Goal: Task Accomplishment & Management: Manage account settings

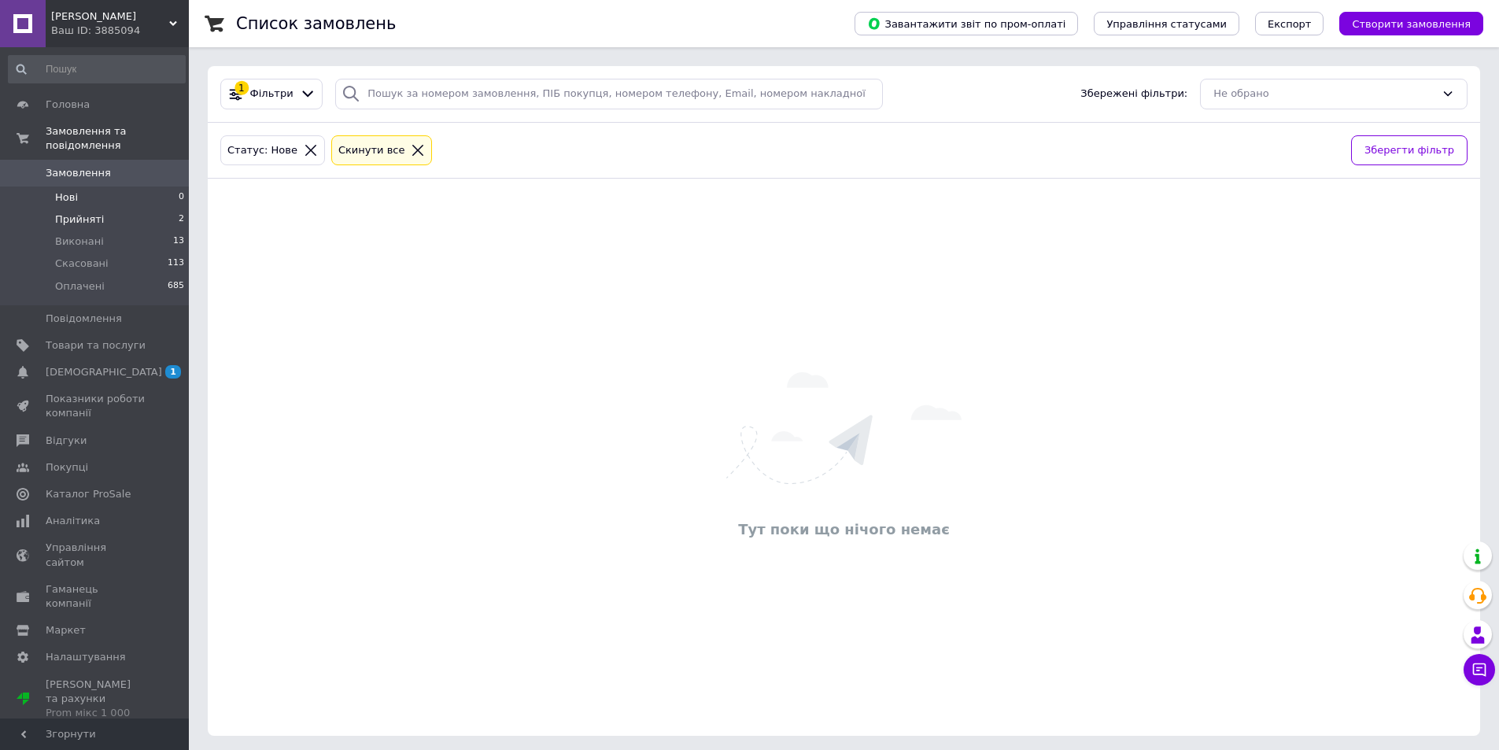
click at [79, 212] on span "Прийняті" at bounding box center [79, 219] width 49 height 14
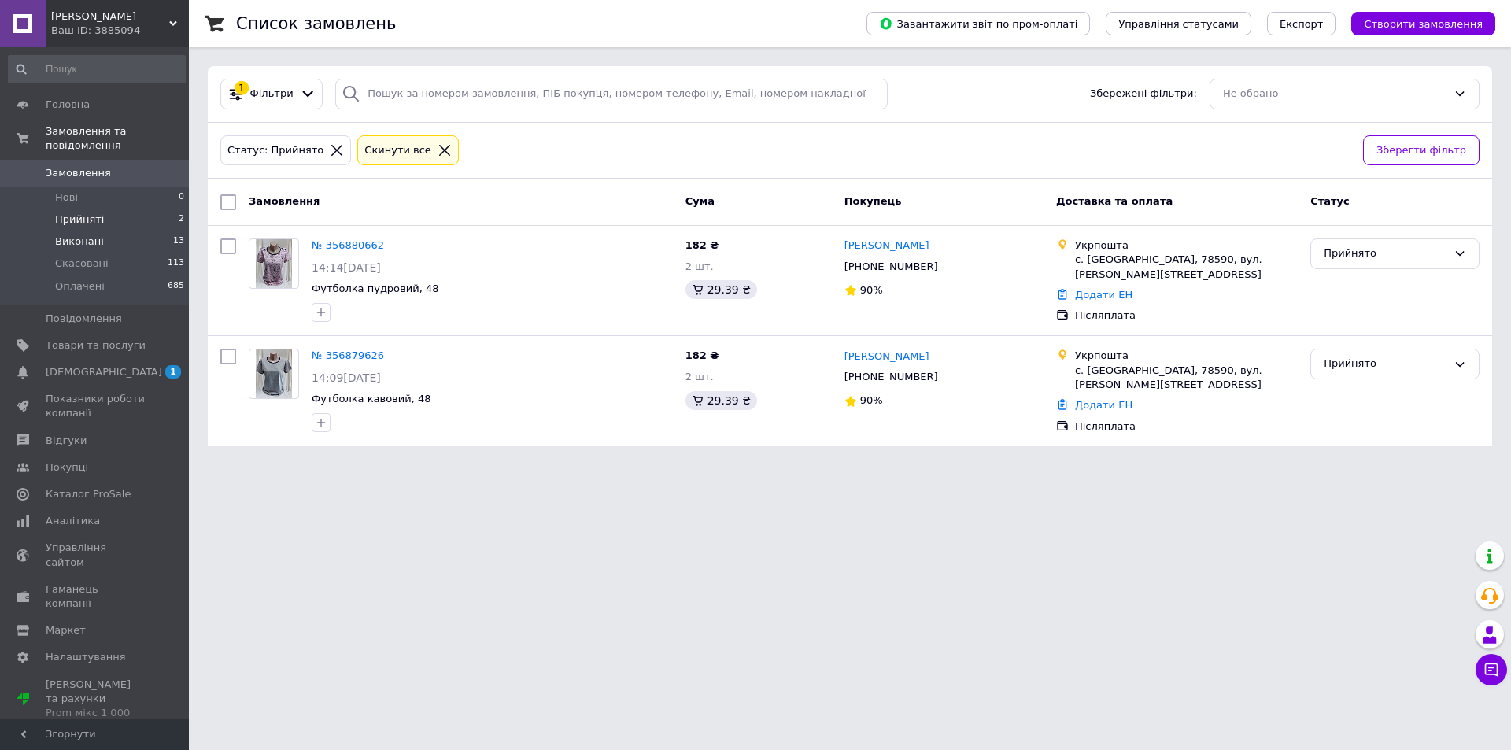
click at [107, 232] on li "Виконані 13" at bounding box center [97, 242] width 194 height 22
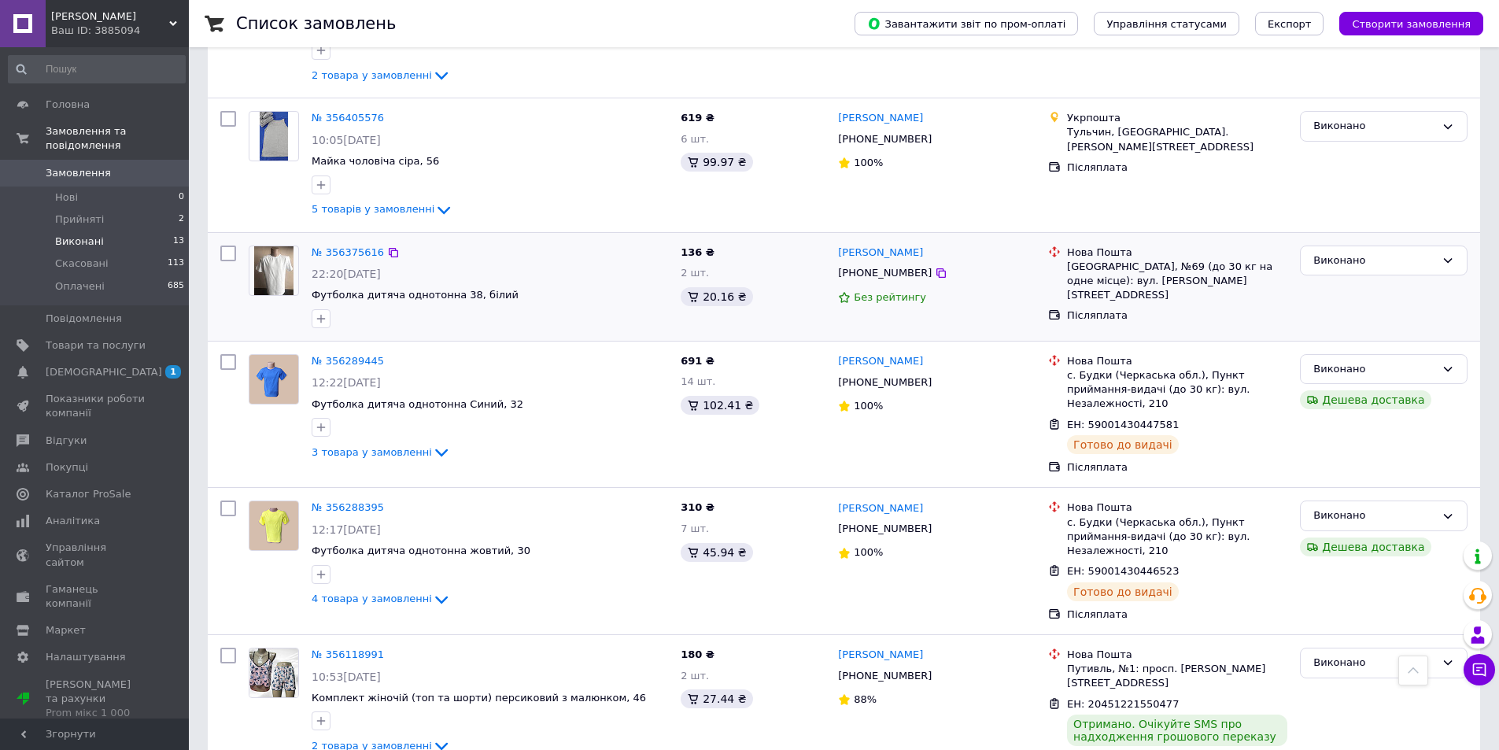
scroll to position [297, 0]
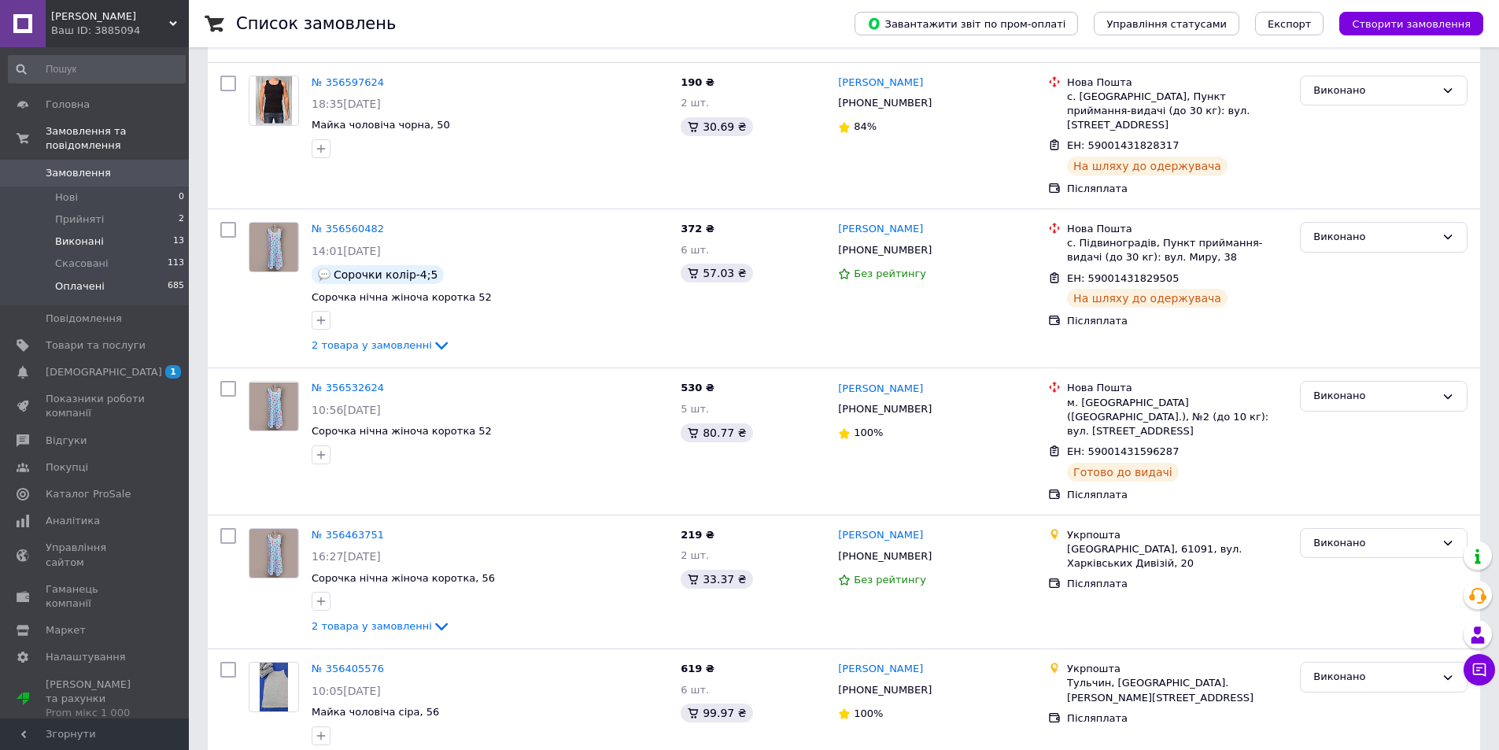
click at [120, 275] on li "Оплачені 685" at bounding box center [97, 290] width 194 height 30
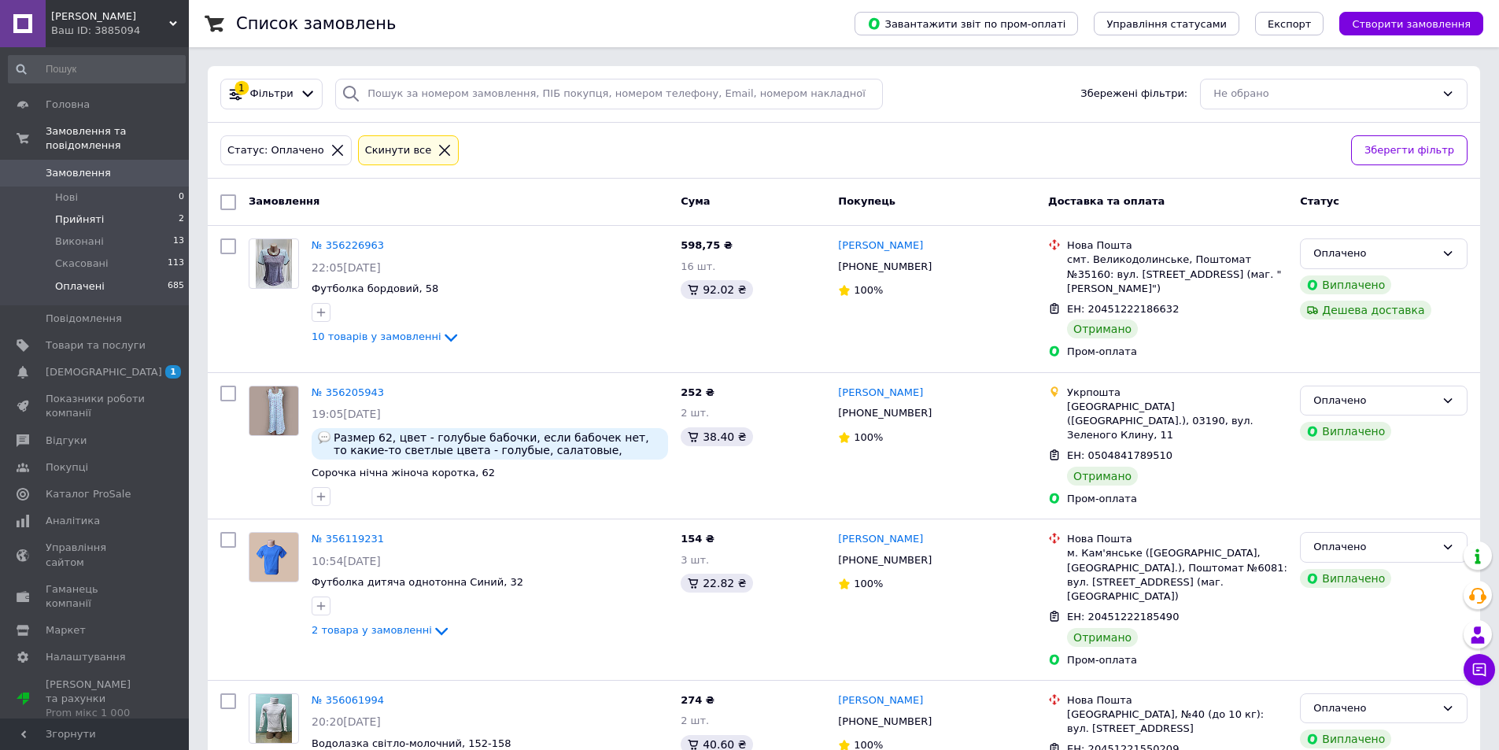
click at [66, 212] on span "Прийняті" at bounding box center [79, 219] width 49 height 14
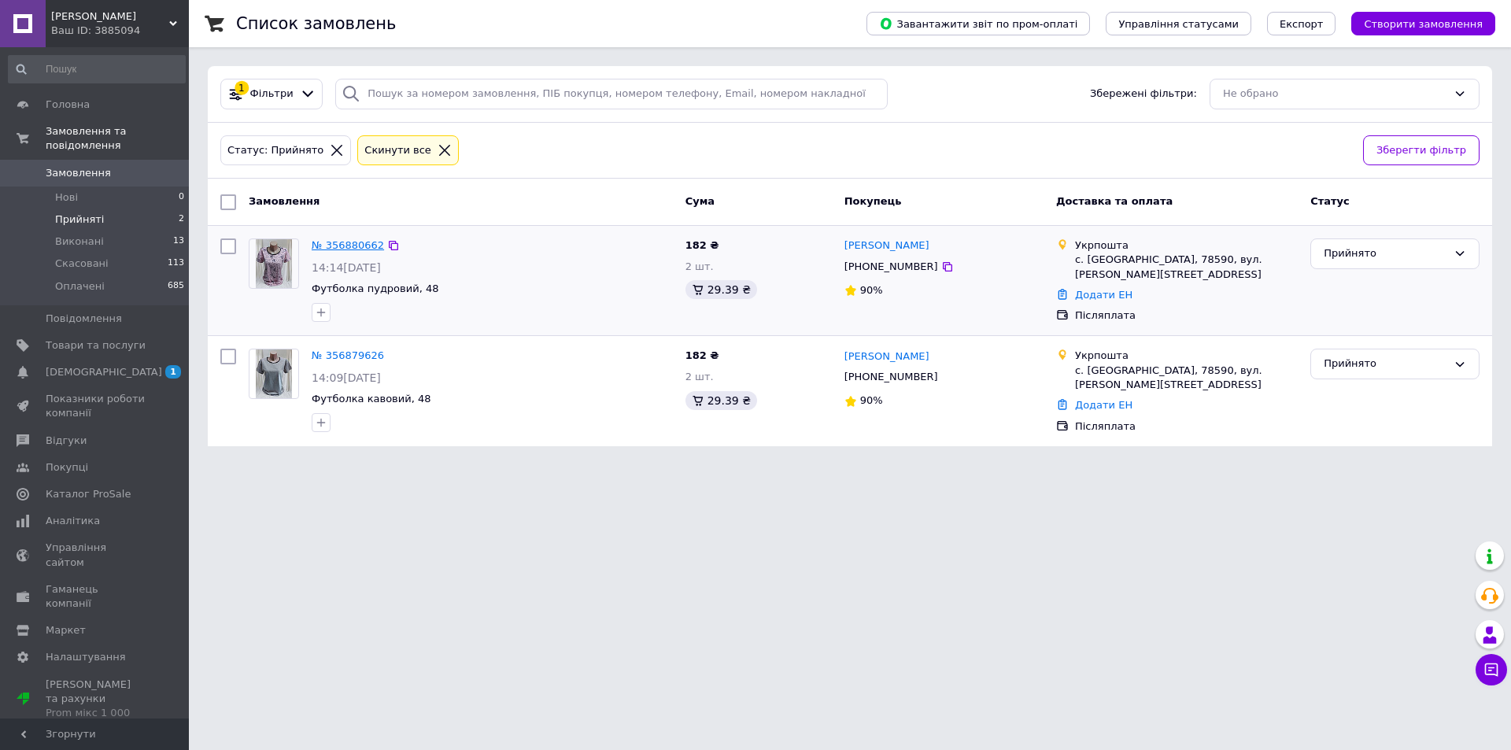
click at [338, 246] on link "№ 356880662" at bounding box center [348, 245] width 72 height 12
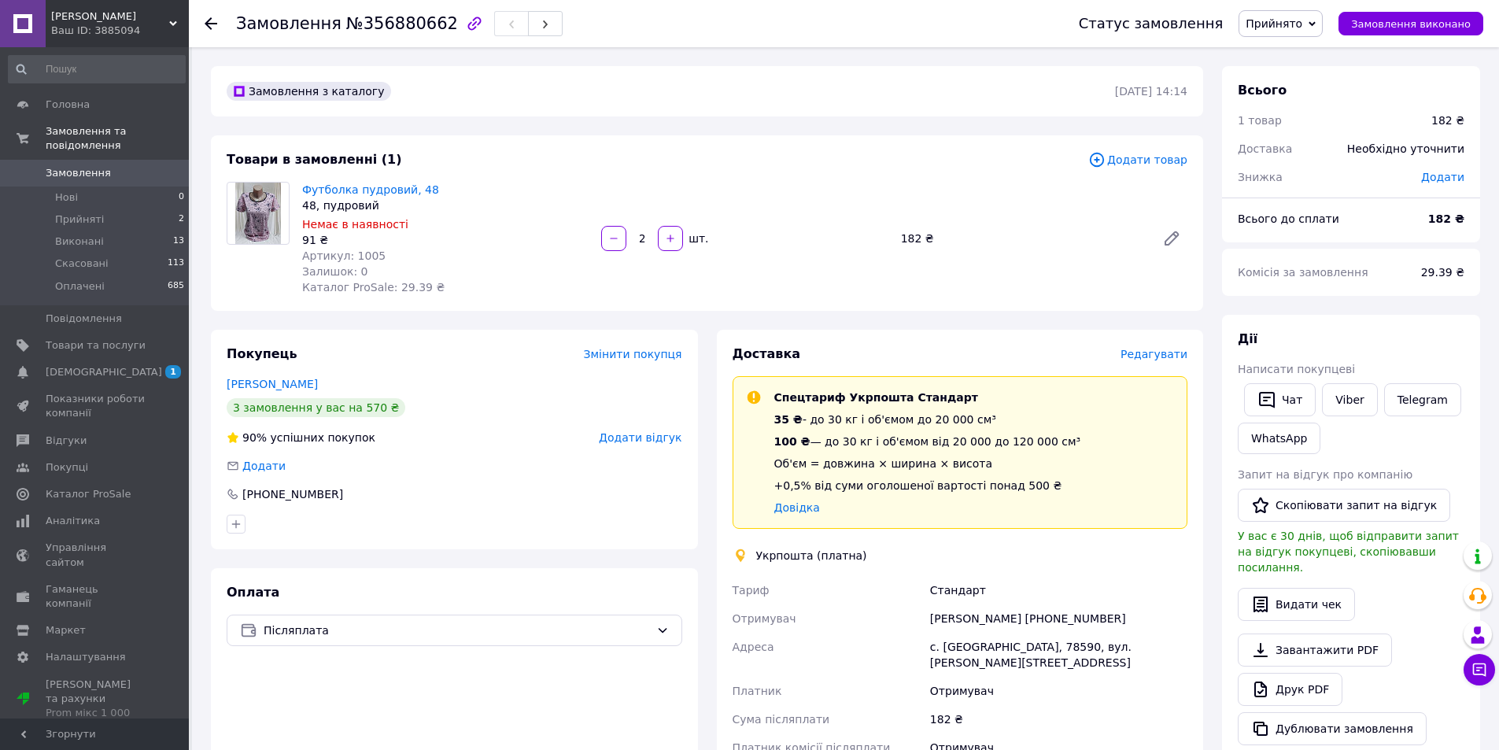
click at [214, 21] on icon at bounding box center [211, 23] width 13 height 13
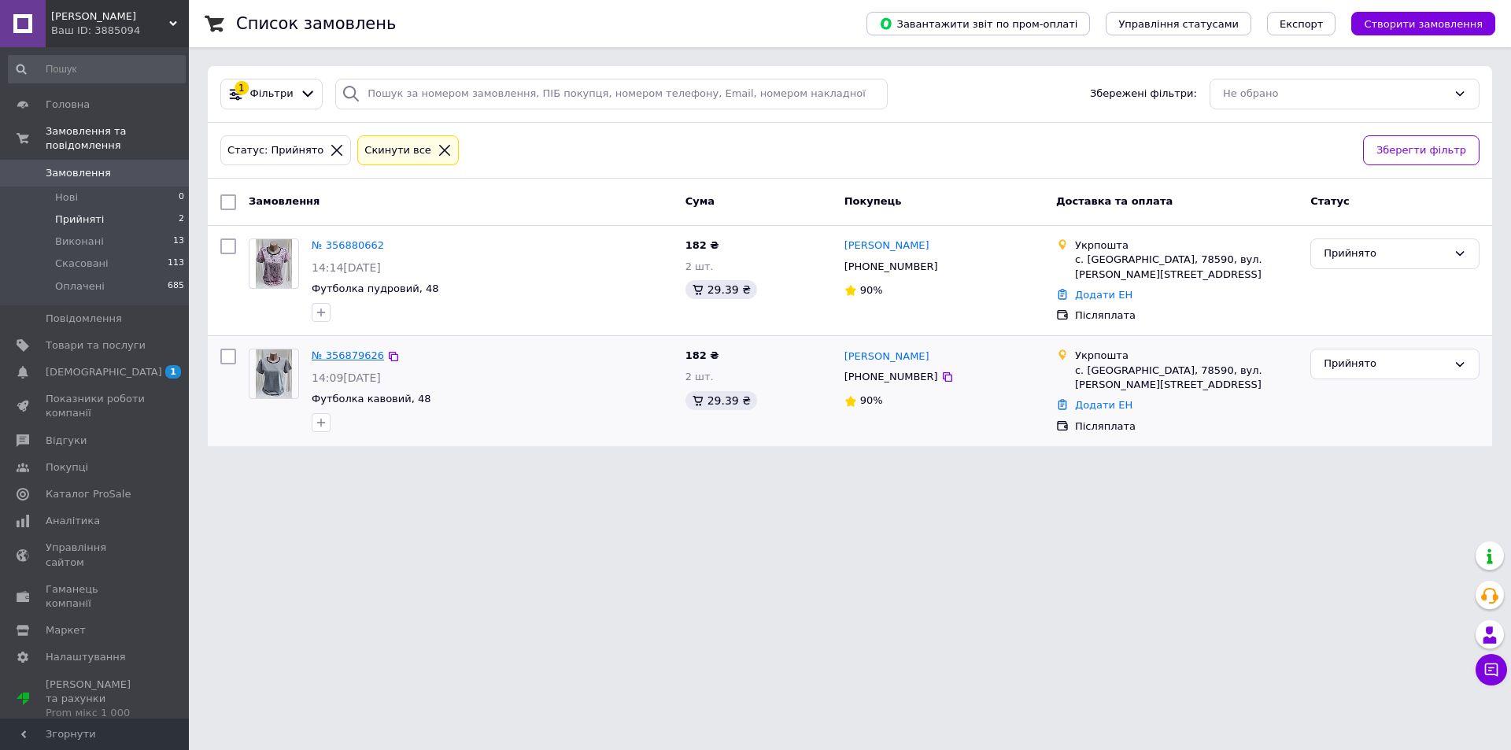
click at [357, 356] on link "№ 356879626" at bounding box center [348, 355] width 72 height 12
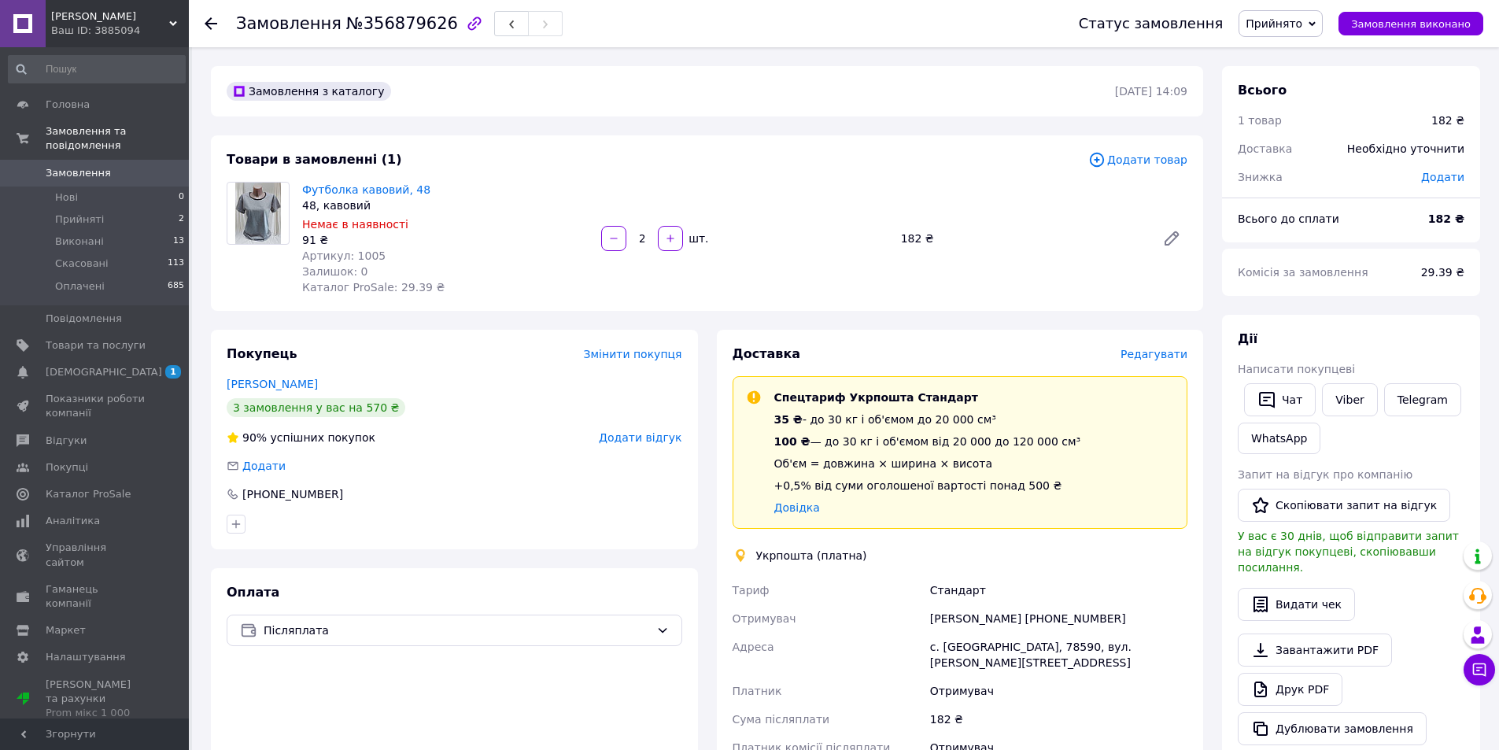
click at [1156, 165] on span "Додати товар" at bounding box center [1137, 159] width 99 height 17
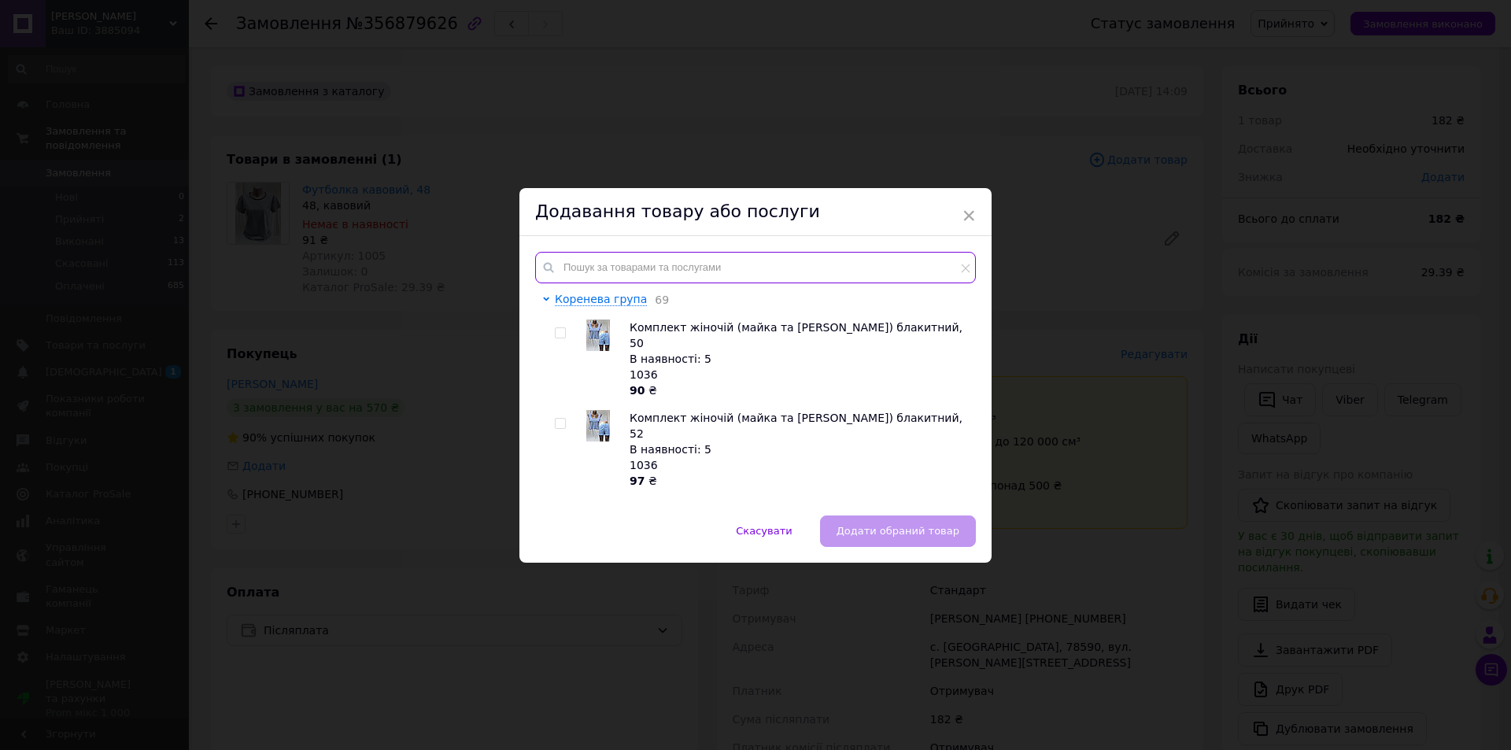
click at [616, 258] on input "text" at bounding box center [755, 267] width 441 height 31
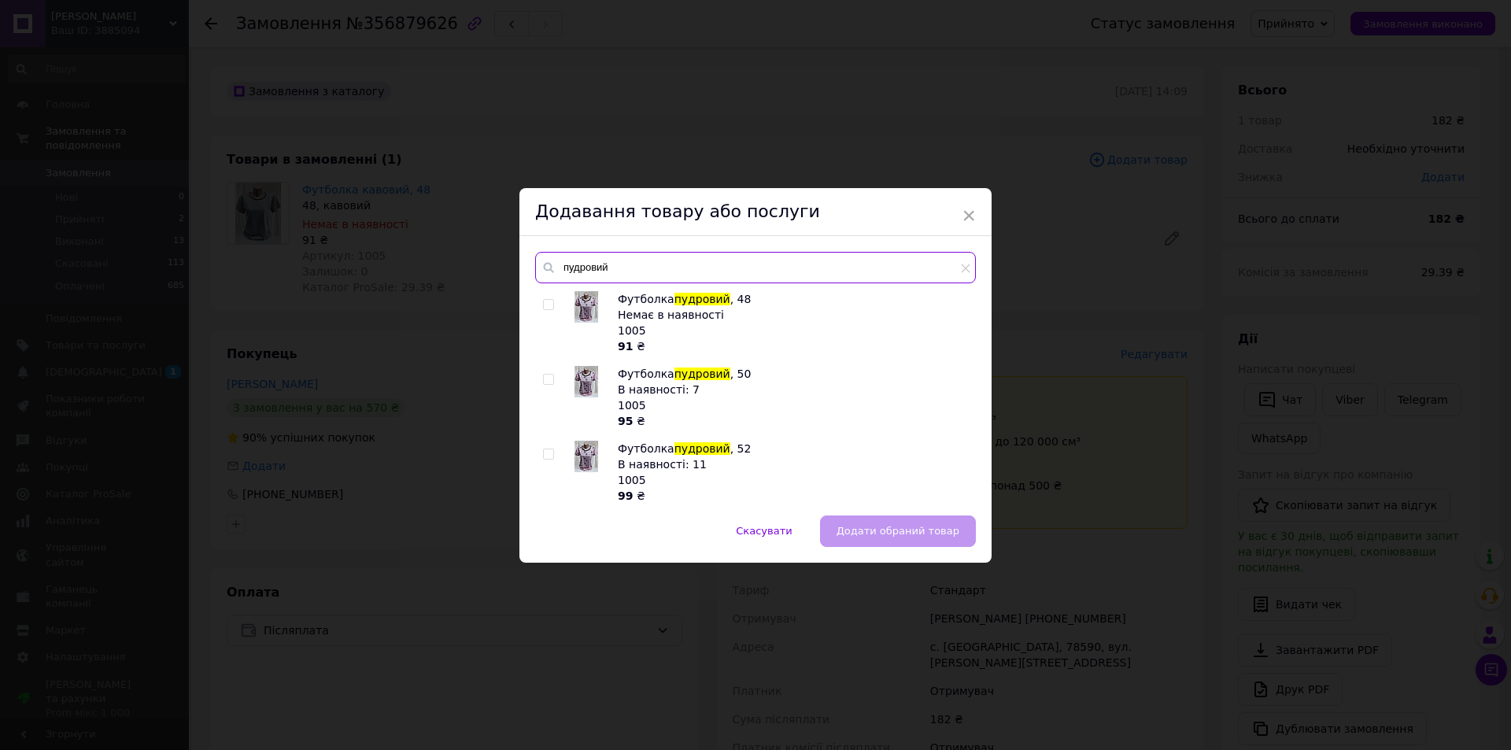
type input "пудровий"
click at [543, 299] on label at bounding box center [548, 304] width 11 height 11
click at [543, 300] on input "checkbox" at bounding box center [548, 305] width 10 height 10
checkbox input "true"
click at [896, 534] on span "Додати обраний товар" at bounding box center [898, 531] width 123 height 12
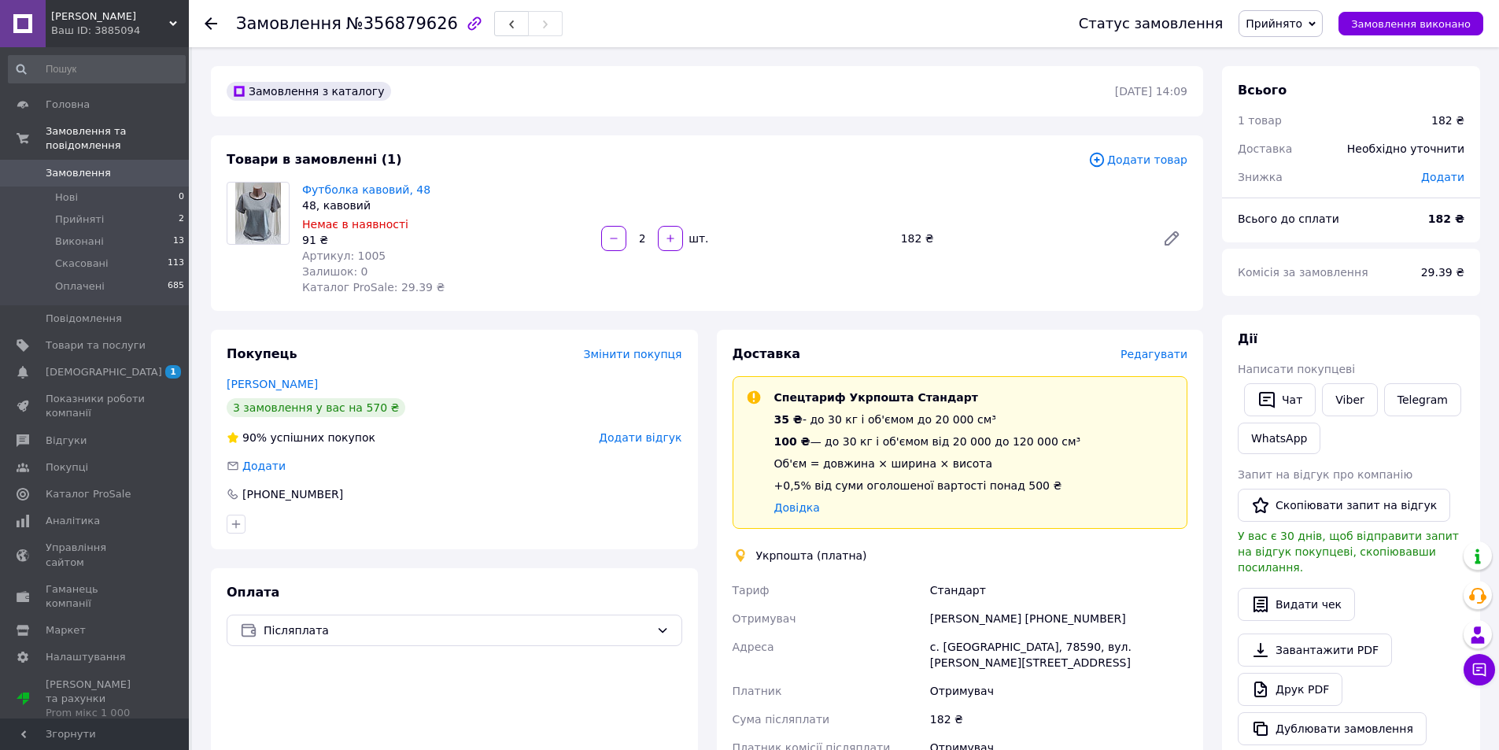
click at [212, 23] on use at bounding box center [211, 23] width 13 height 13
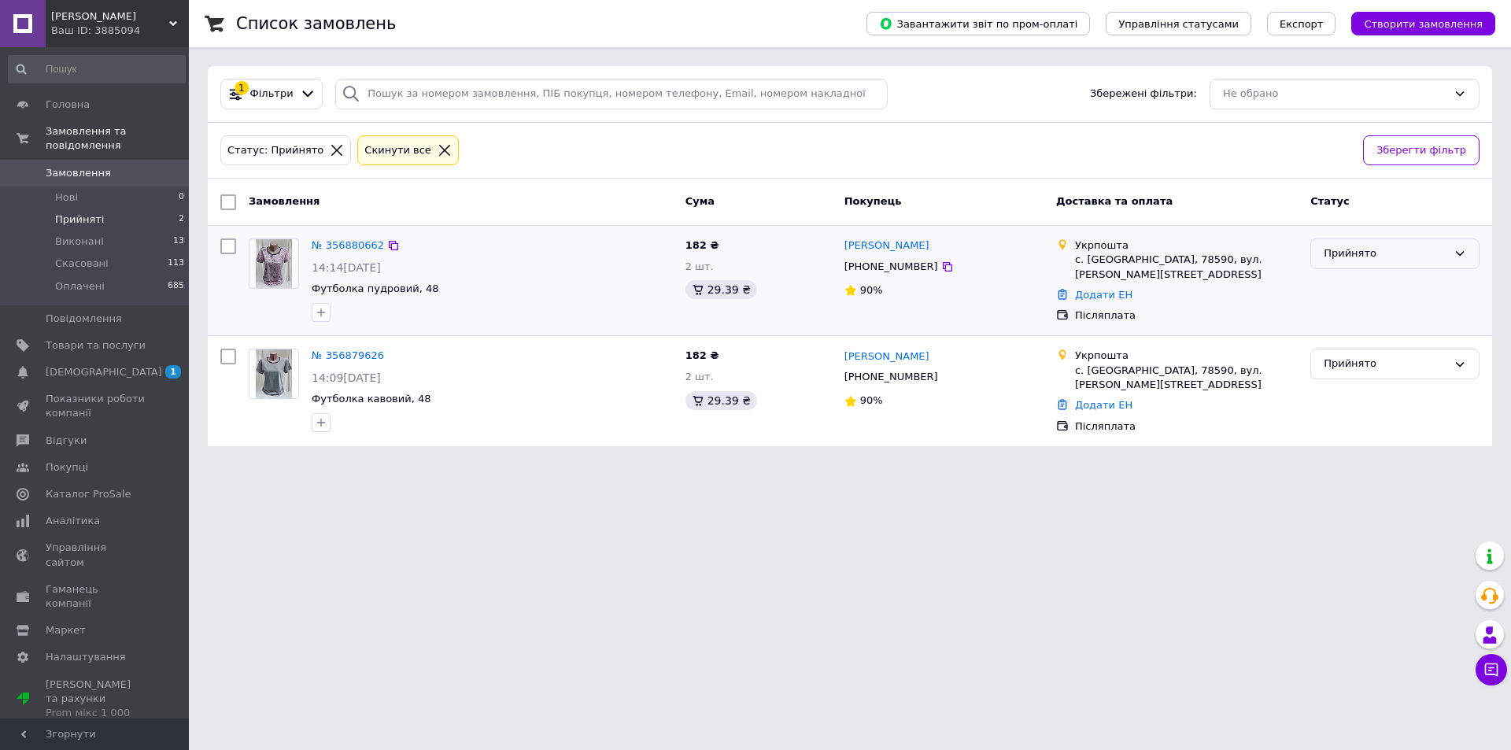
click at [1447, 251] on div "Прийнято" at bounding box center [1394, 253] width 169 height 31
click at [1360, 314] on li "Скасовано" at bounding box center [1395, 315] width 168 height 29
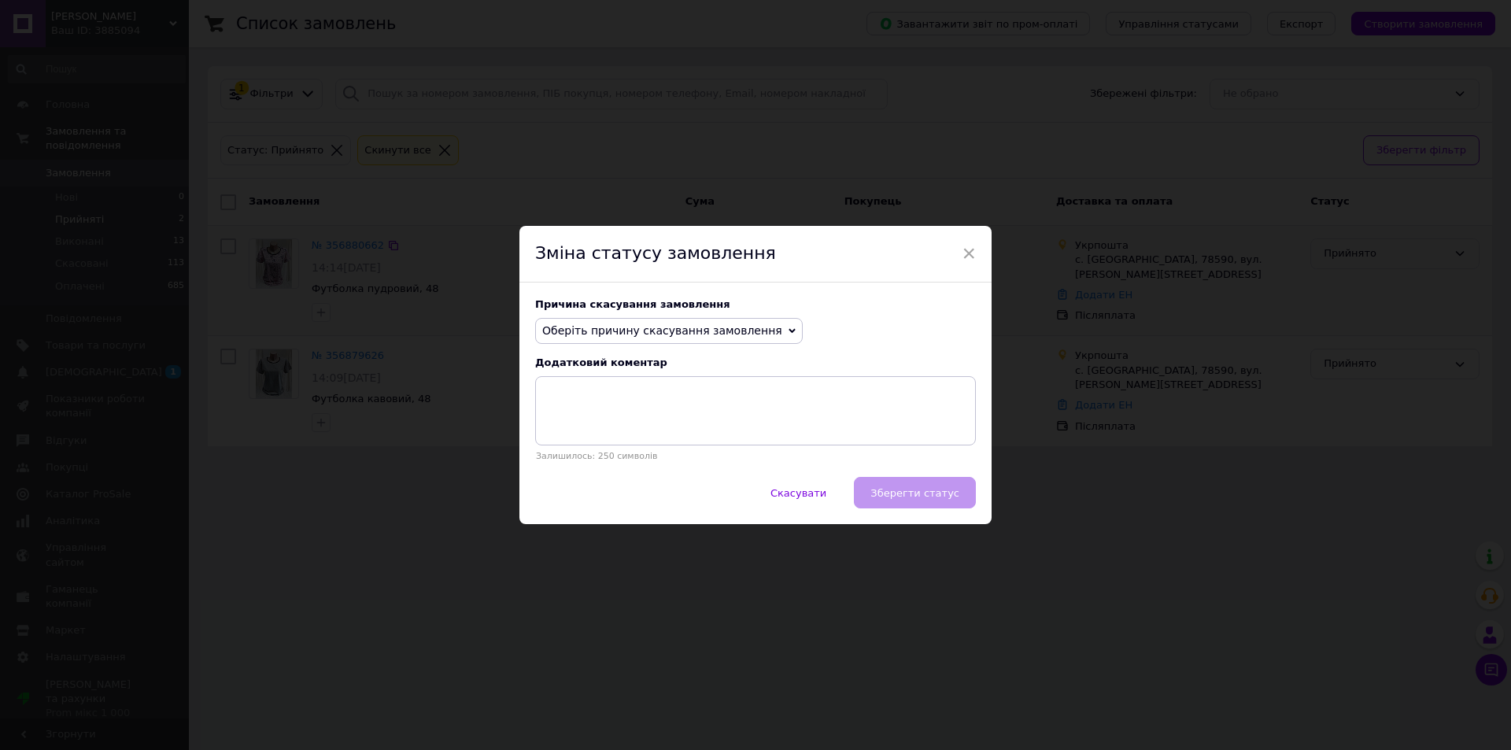
click at [746, 330] on span "Оберіть причину скасування замовлення" at bounding box center [662, 330] width 240 height 13
click at [633, 450] on li "Замовлення-дублікат" at bounding box center [669, 450] width 266 height 22
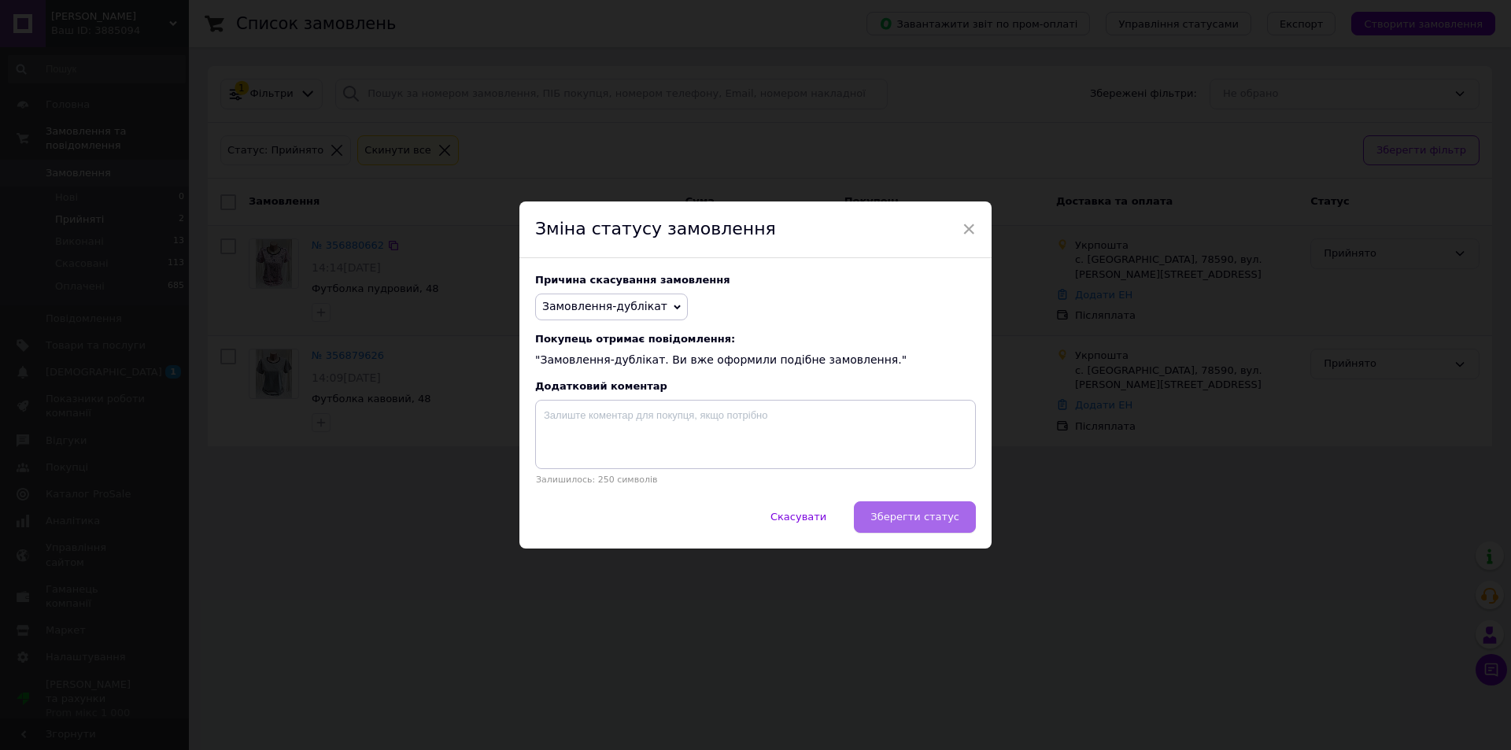
click at [922, 515] on span "Зберегти статус" at bounding box center [914, 517] width 89 height 12
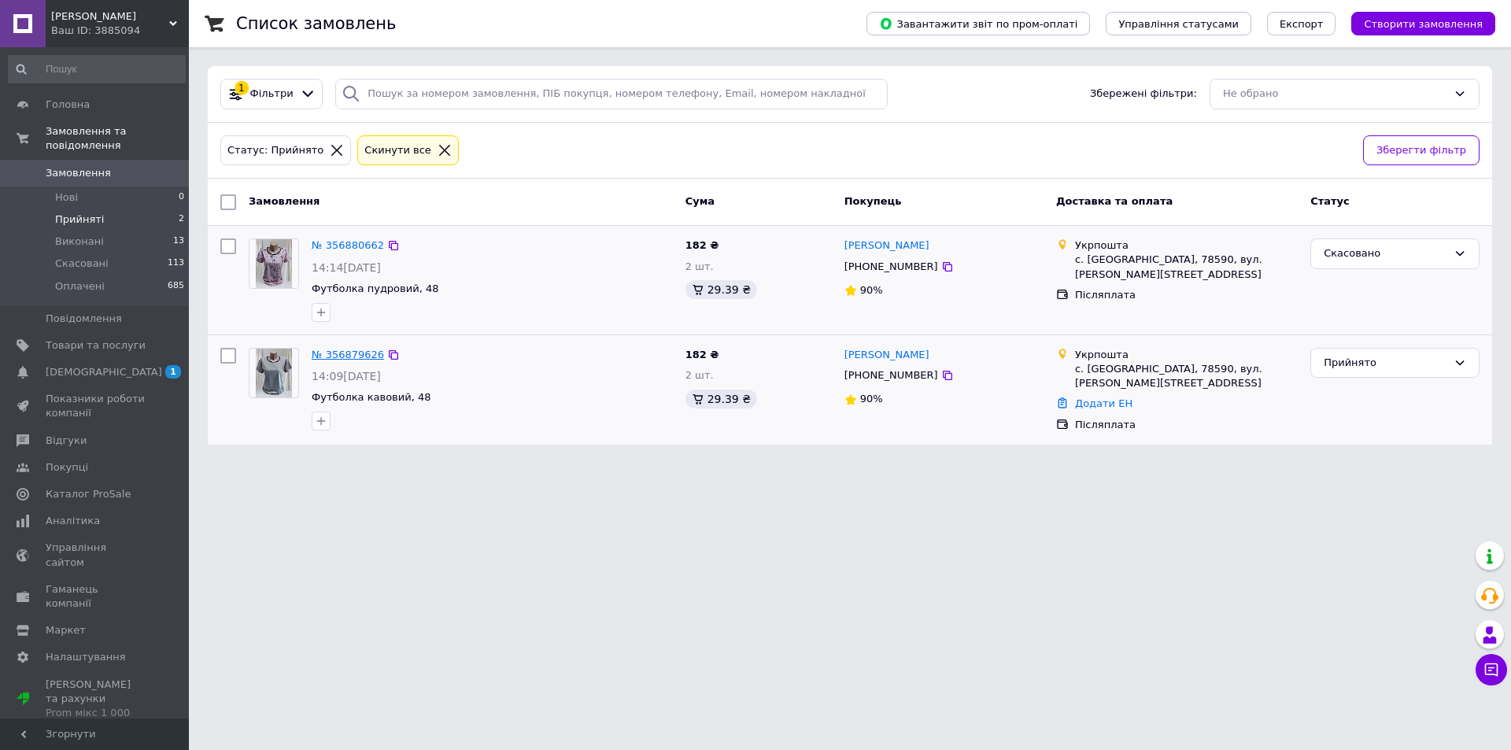
click at [338, 357] on link "№ 356879626" at bounding box center [348, 355] width 72 height 12
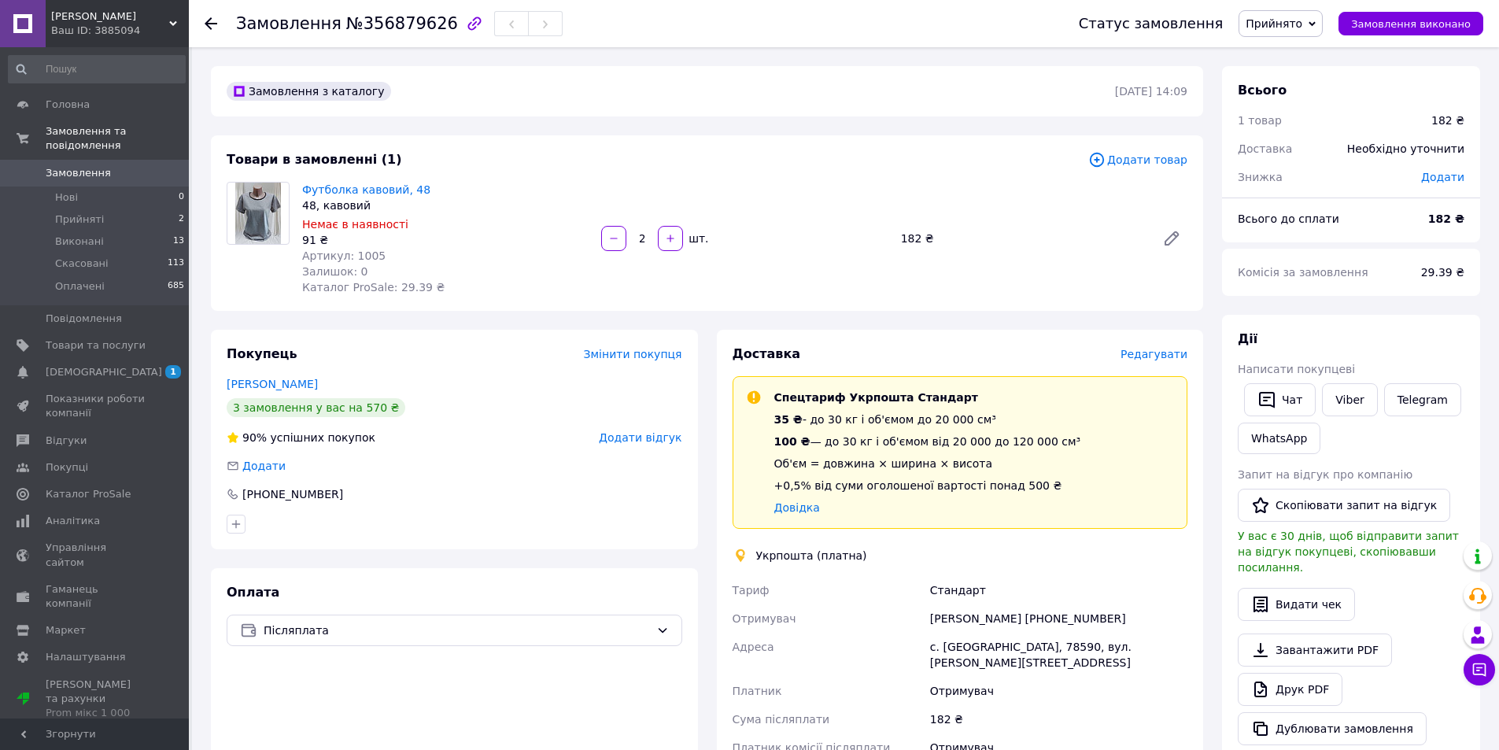
click at [1140, 162] on span "Додати товар" at bounding box center [1137, 159] width 99 height 17
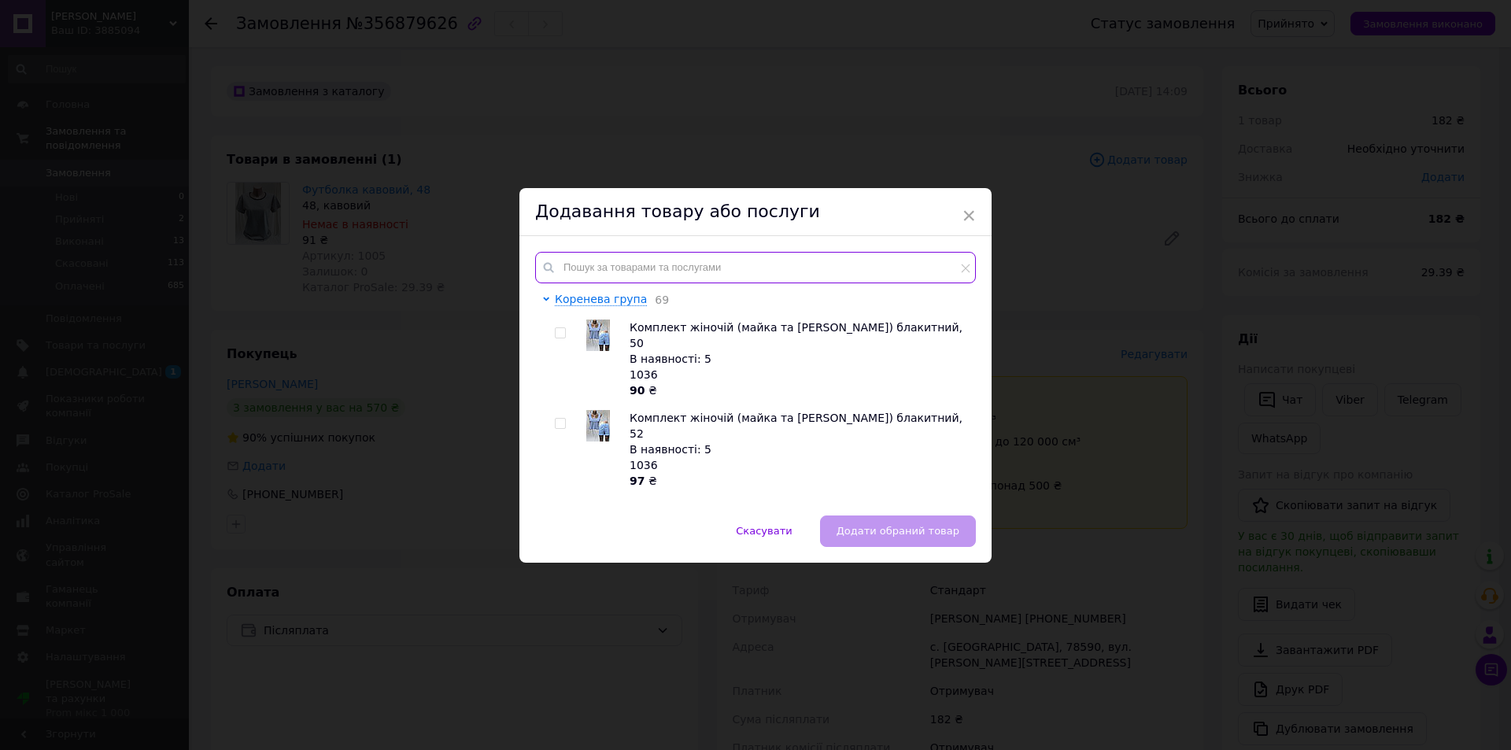
click at [629, 271] on input "text" at bounding box center [755, 267] width 441 height 31
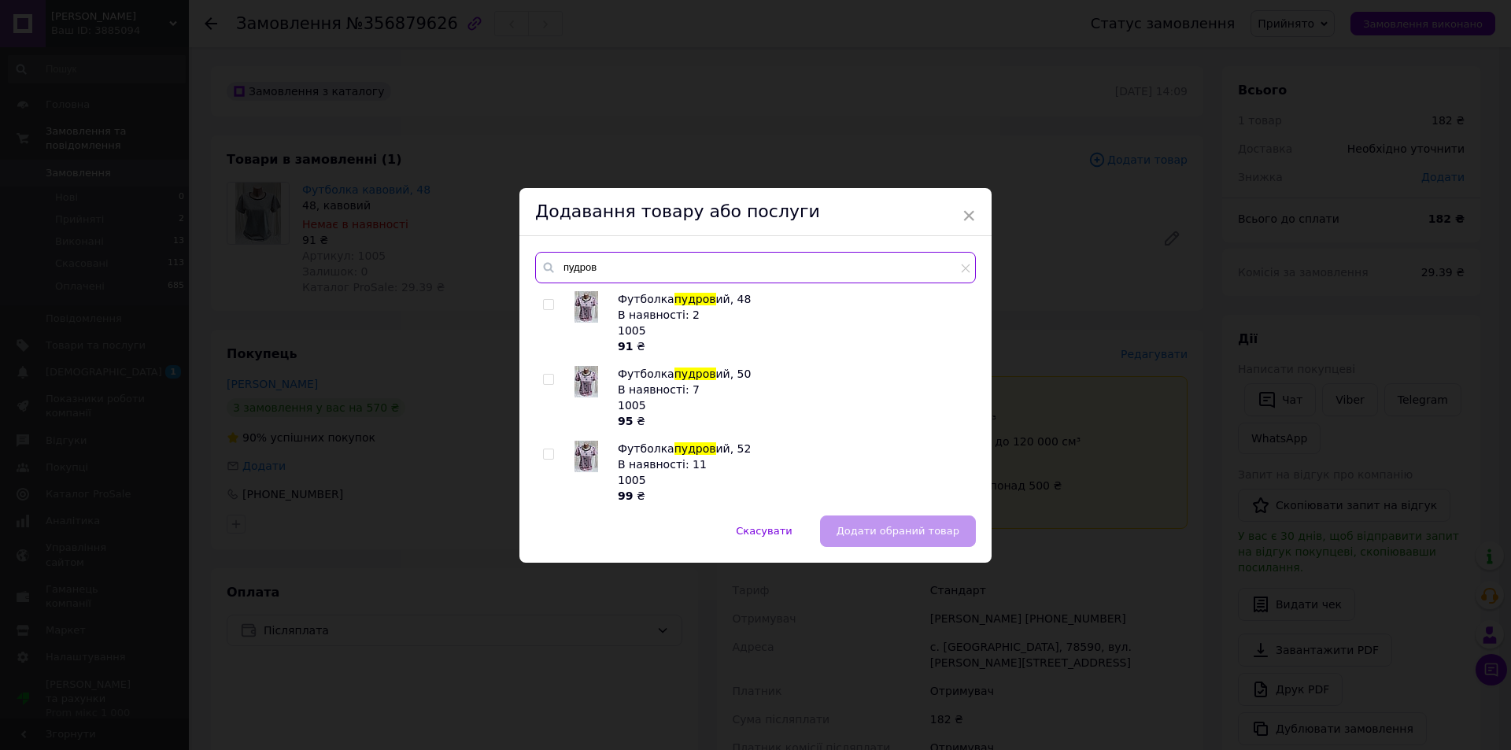
type input "пудров"
click at [545, 302] on input "checkbox" at bounding box center [548, 305] width 10 height 10
checkbox input "true"
click at [880, 530] on span "Додати обраний товар" at bounding box center [898, 531] width 123 height 12
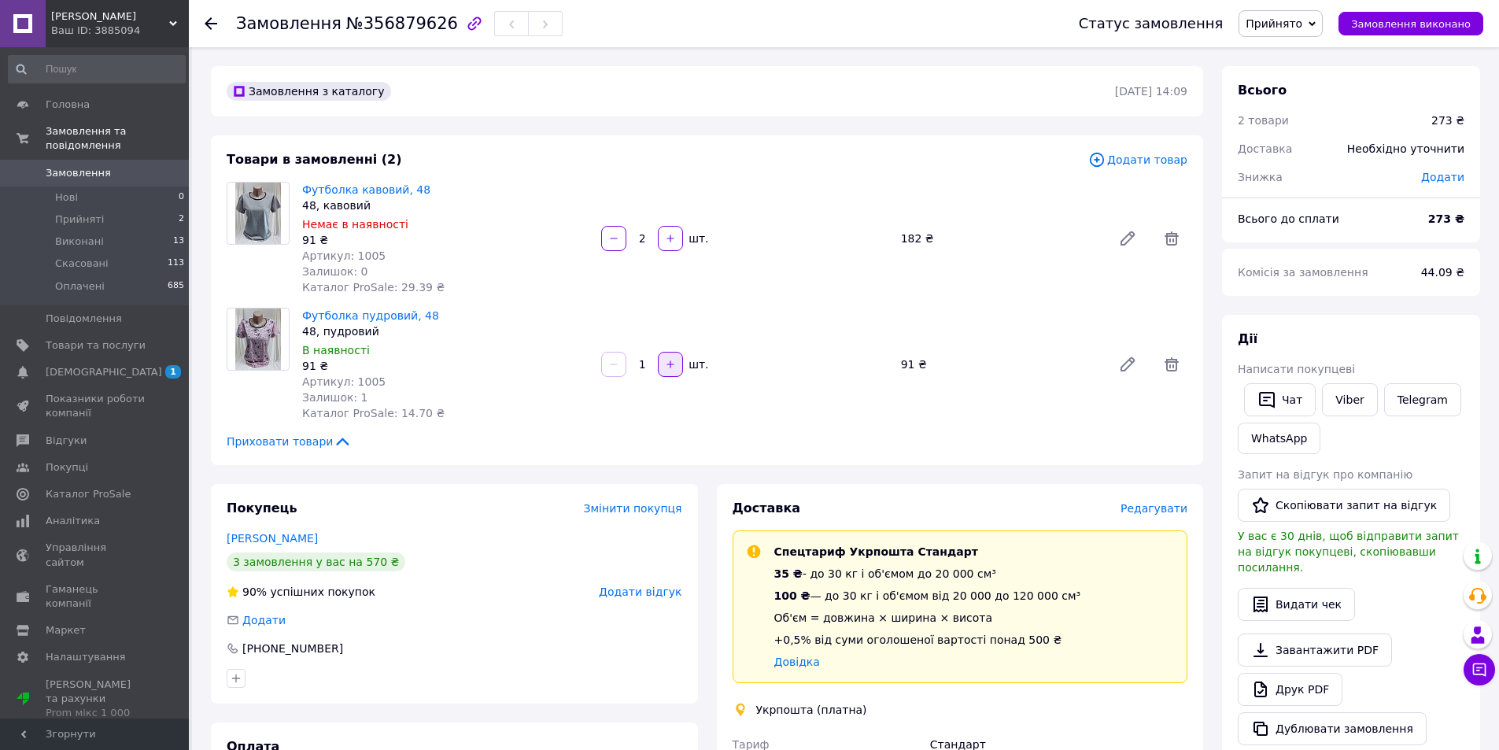
click at [671, 368] on icon "button" at bounding box center [670, 364] width 11 height 11
type input "2"
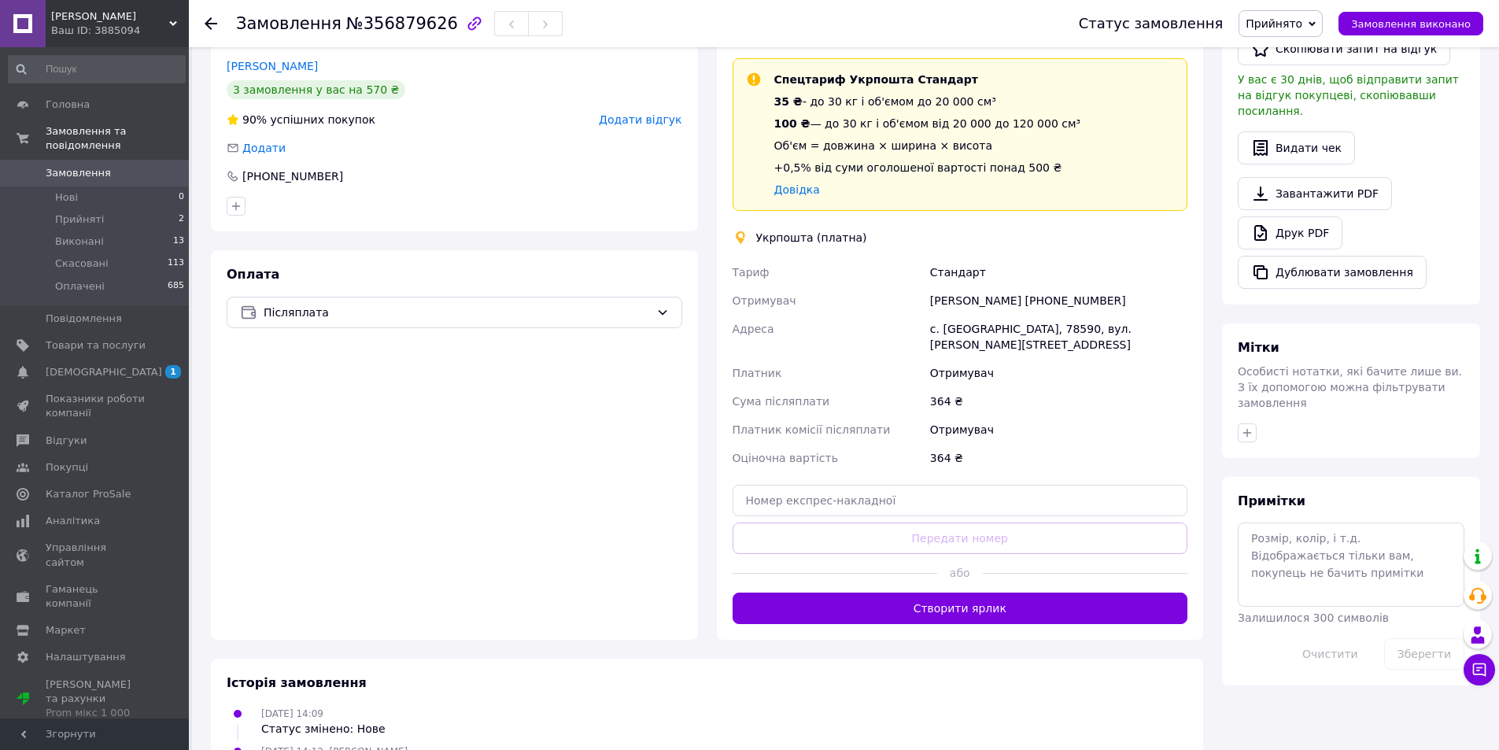
scroll to position [630, 0]
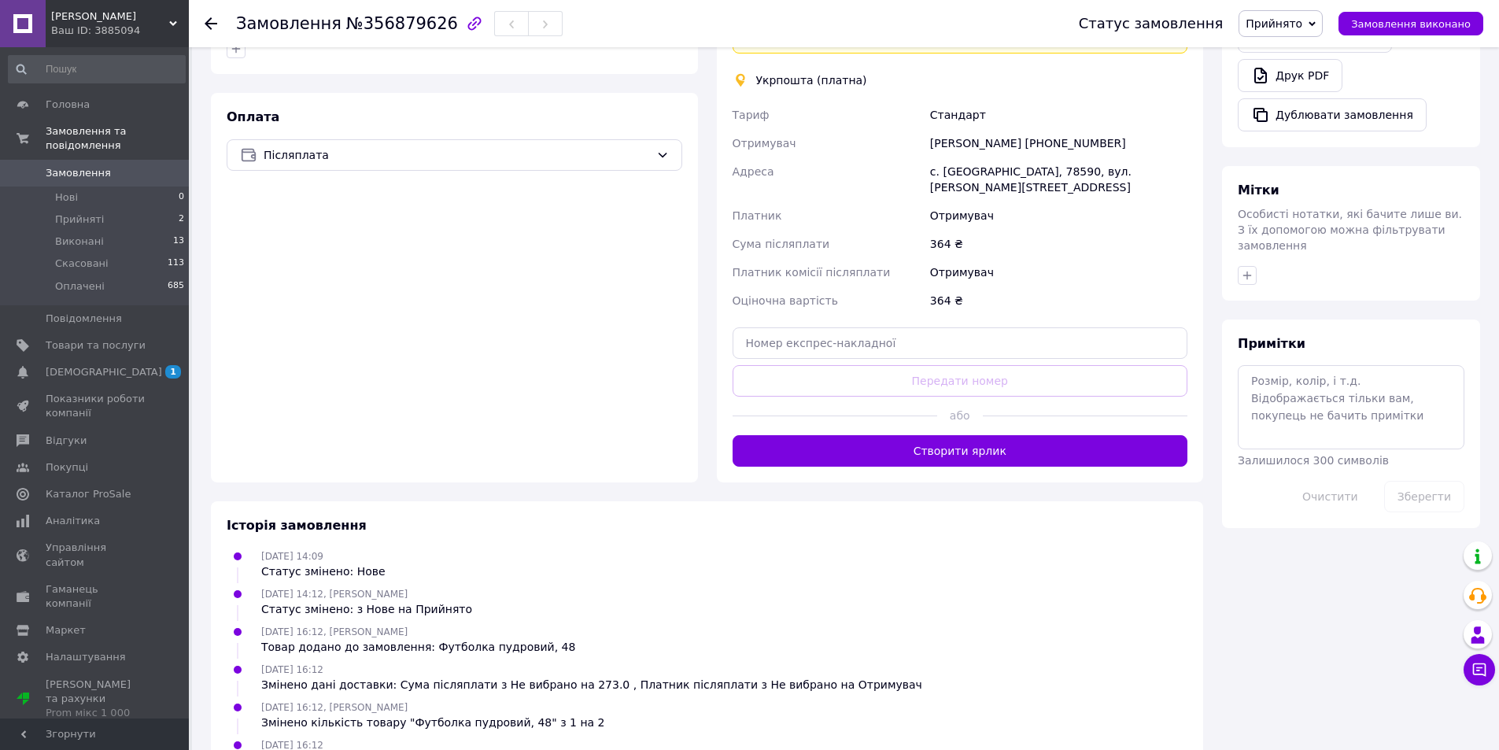
click at [971, 447] on button "Створити ярлик" at bounding box center [961, 450] width 456 height 31
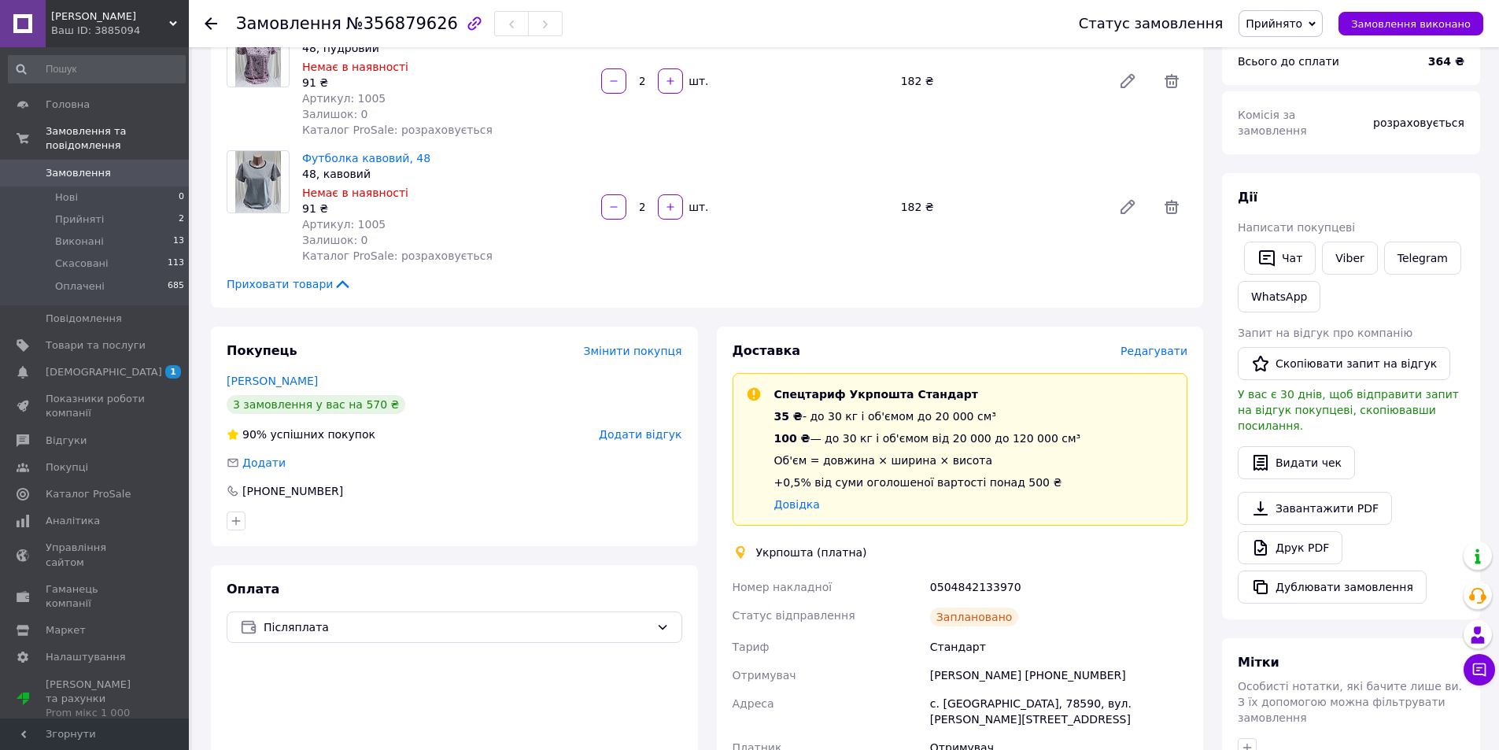
scroll to position [0, 0]
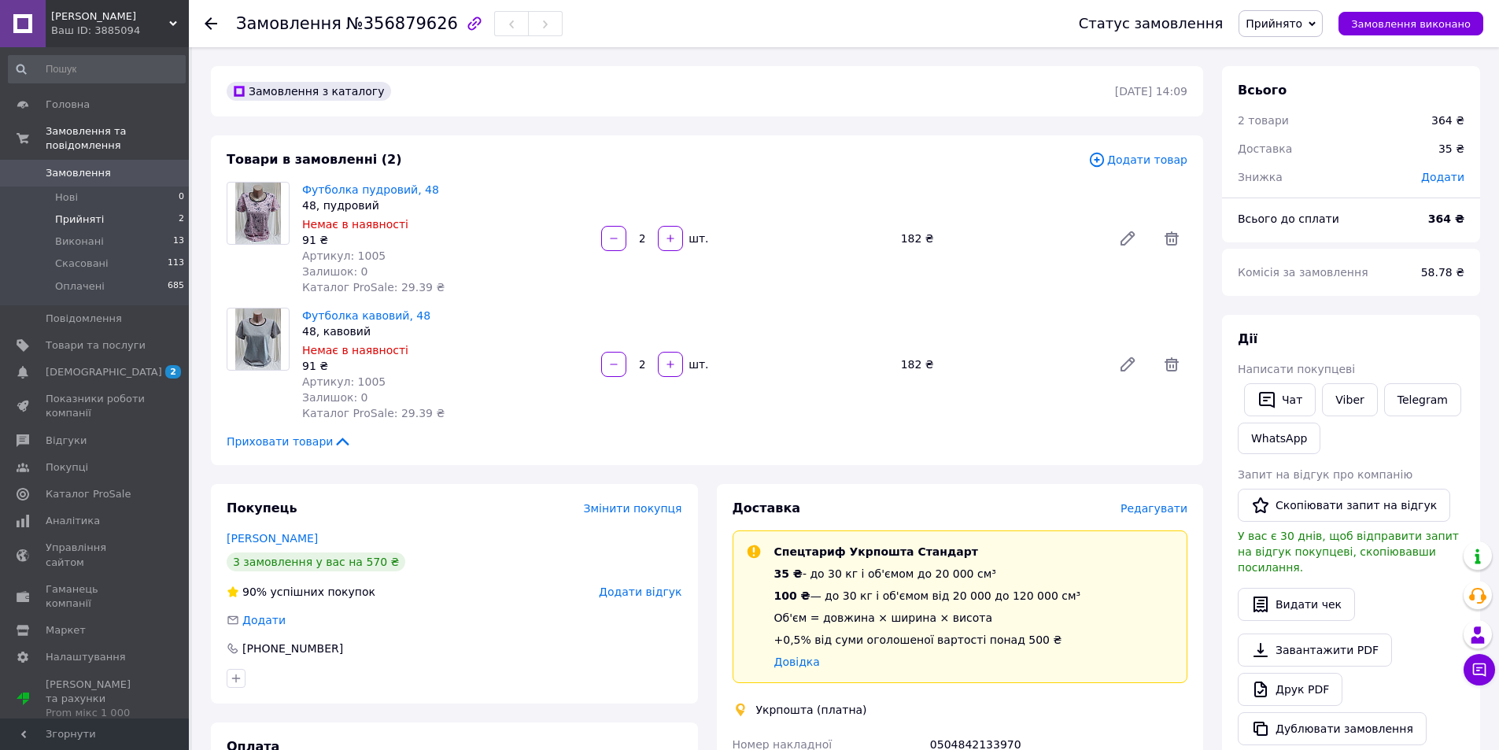
click at [90, 212] on span "Прийняті" at bounding box center [79, 219] width 49 height 14
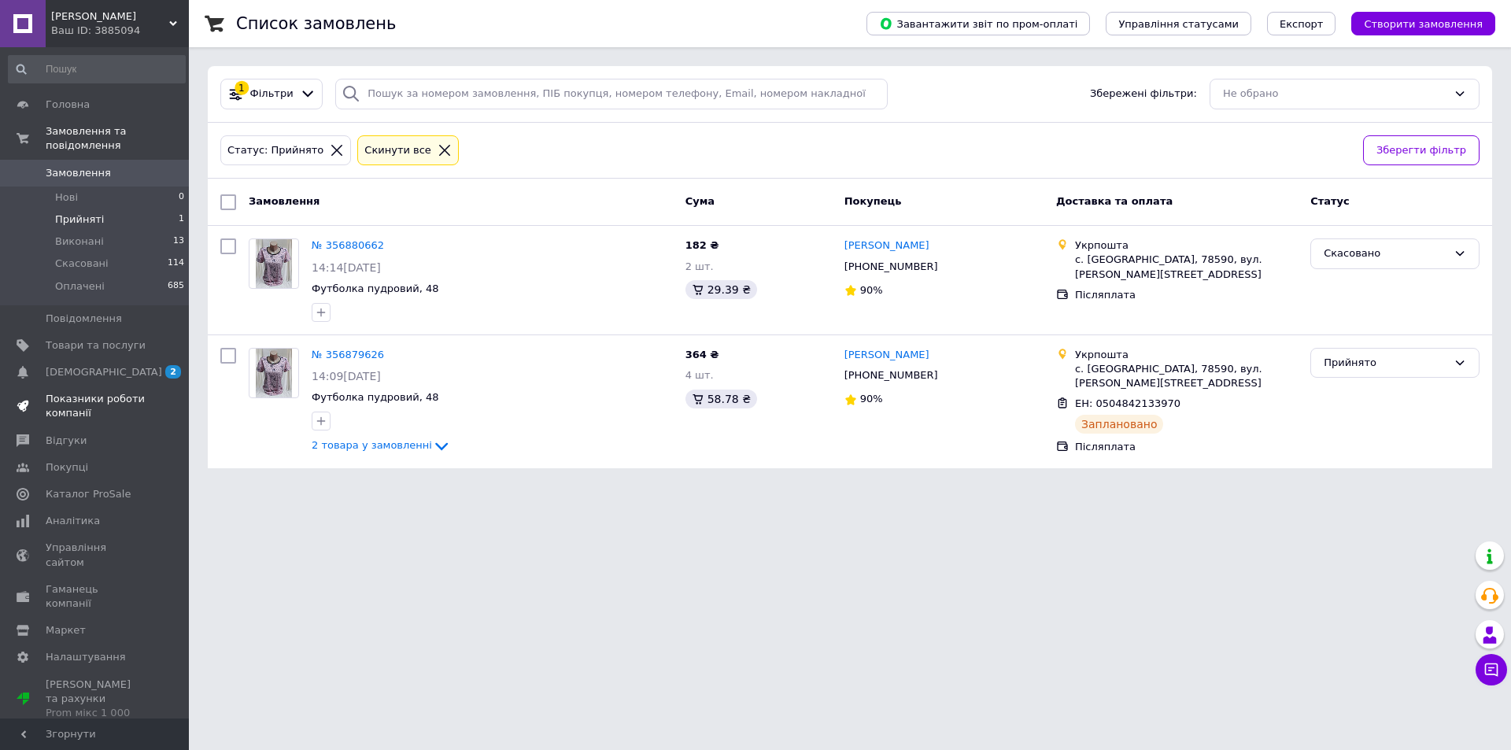
click at [66, 392] on span "Показники роботи компанії" at bounding box center [96, 406] width 100 height 28
